Goal: Task Accomplishment & Management: Manage account settings

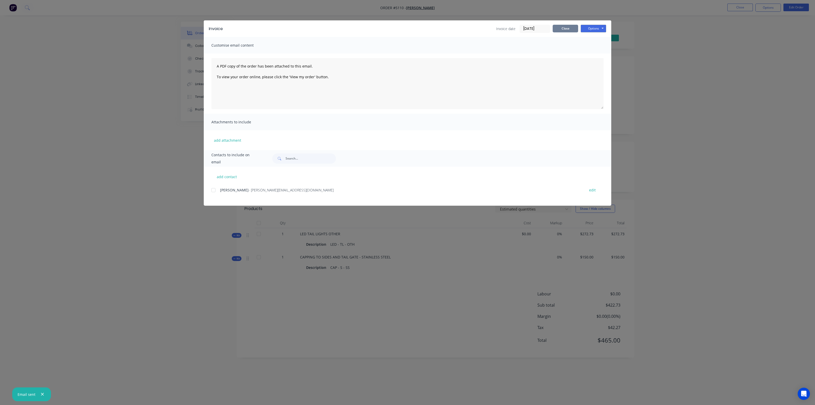
click at [572, 29] on button "Close" at bounding box center [565, 29] width 25 height 8
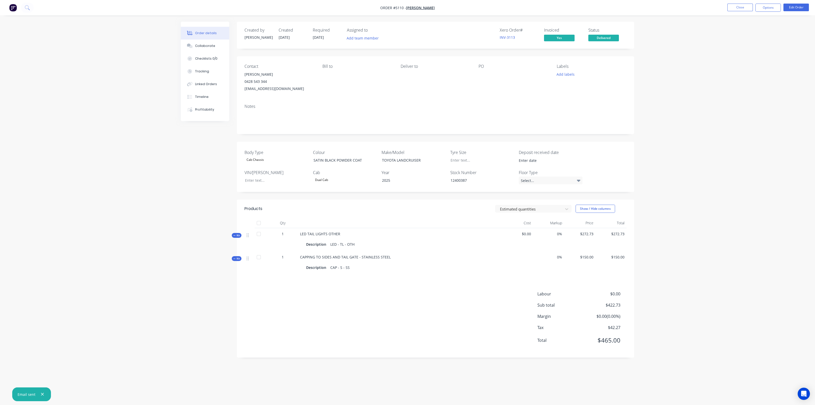
click at [11, 8] on img "button" at bounding box center [13, 8] width 8 height 8
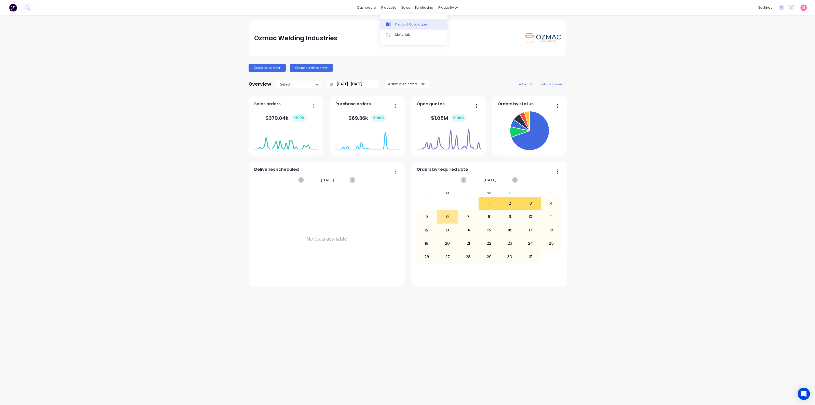
click at [398, 26] on div "Product Catalogue" at bounding box center [411, 24] width 32 height 5
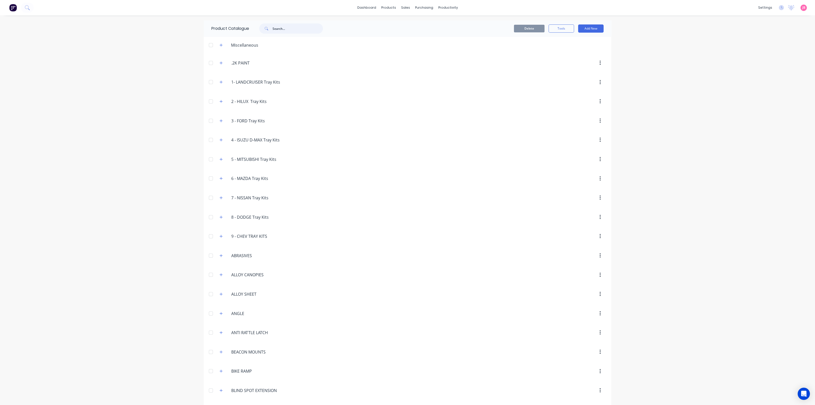
click at [286, 26] on input "text" at bounding box center [297, 28] width 50 height 10
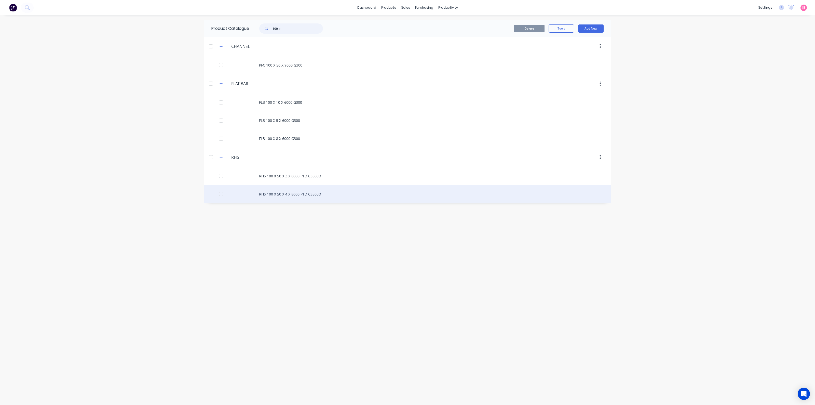
type input "100 x"
click at [293, 192] on div "RHS 100 X 50 X 4 X 8000 PTD C350LO" at bounding box center [407, 194] width 407 height 18
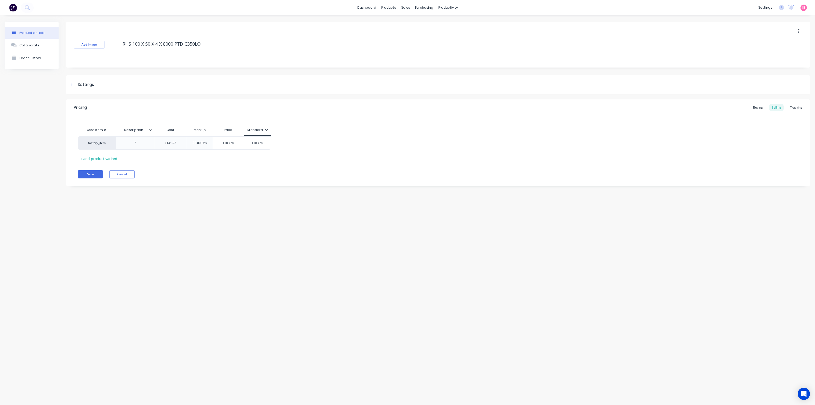
click at [404, 126] on div "Xero Item # Description Cost Markup Price Standard factory_item $141.23 30.0007…" at bounding box center [438, 144] width 721 height 38
click at [799, 32] on button "button" at bounding box center [799, 31] width 12 height 9
click at [785, 54] on div "Delete" at bounding box center [780, 54] width 39 height 7
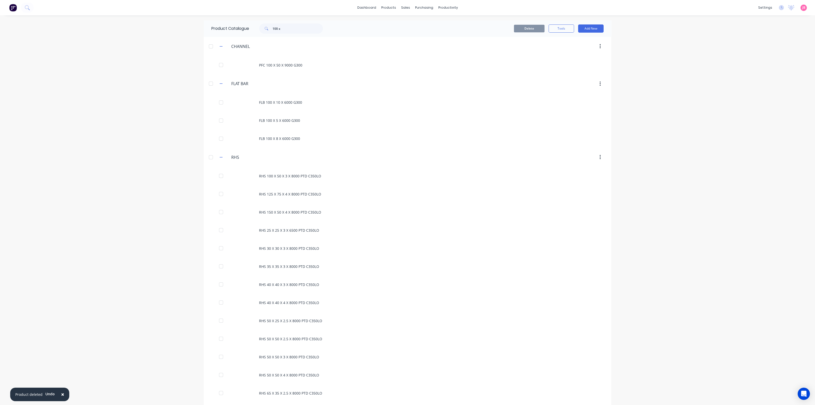
click at [440, 148] on header "RHS RHS" at bounding box center [407, 156] width 407 height 19
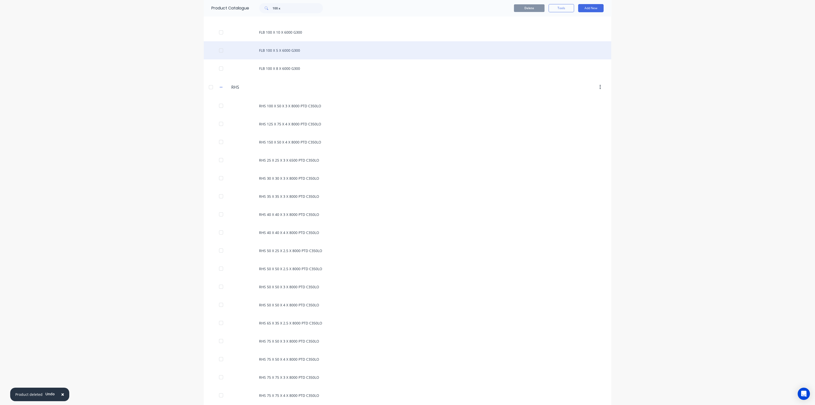
scroll to position [110, 0]
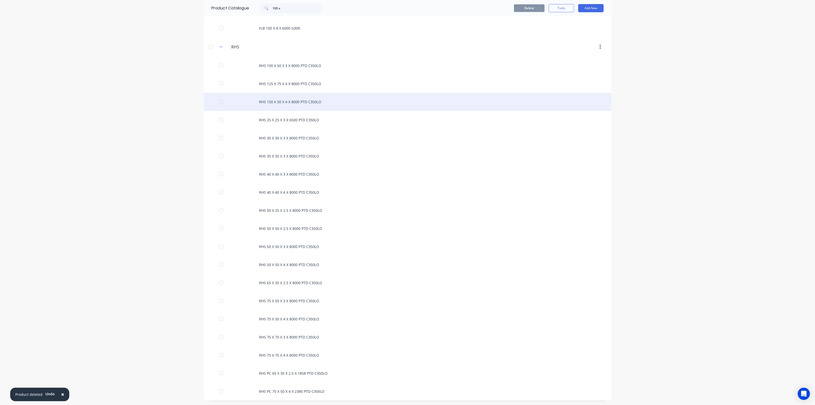
click at [282, 103] on div "RHS 150 X 50 X 4 X 8000 PTD C350LO" at bounding box center [407, 102] width 407 height 18
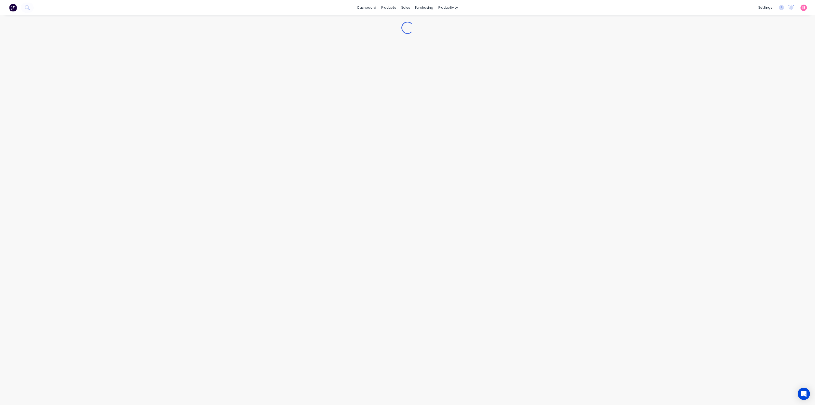
type textarea "x"
click at [344, 128] on div "Xero Item # Description Cost Markup Price Standard factory_item $193.02 30.0021…" at bounding box center [438, 144] width 721 height 38
click at [416, 99] on div "Add image RHS 150 X 50 X 4 X 8000 PTD C350LO Settings Product Options I buy thi…" at bounding box center [437, 108] width 743 height 172
click at [124, 174] on button "Cancel" at bounding box center [121, 174] width 25 height 8
